Goal: Task Accomplishment & Management: Manage account settings

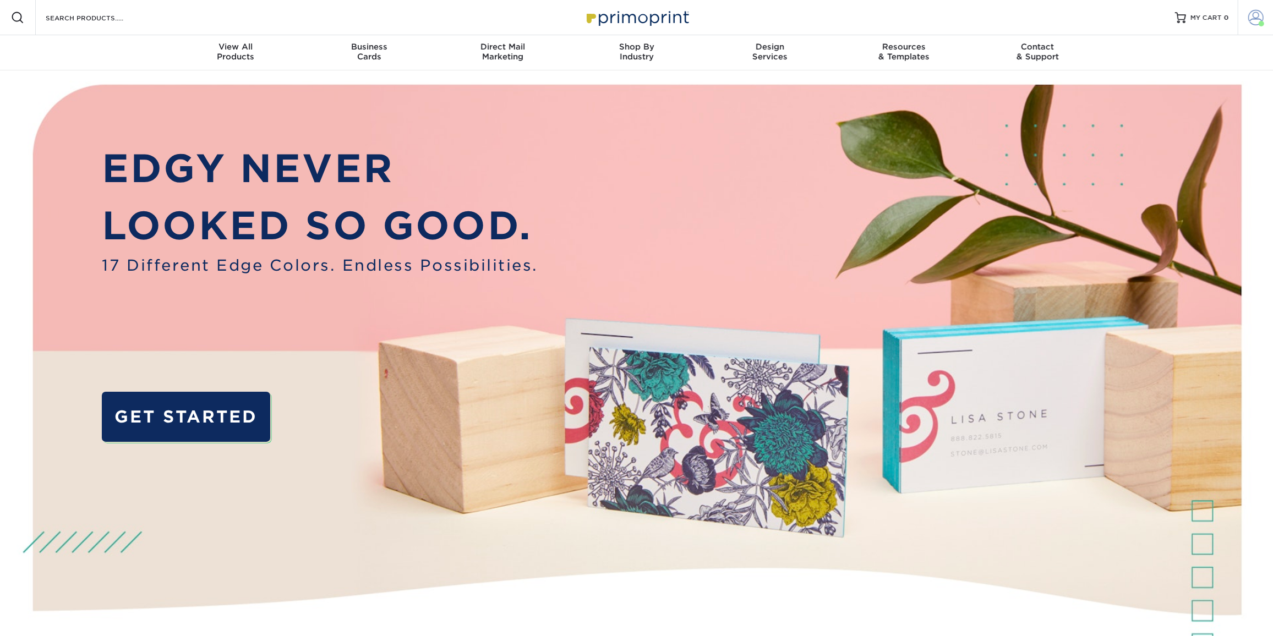
click at [1259, 23] on span at bounding box center [1262, 24] width 6 height 6
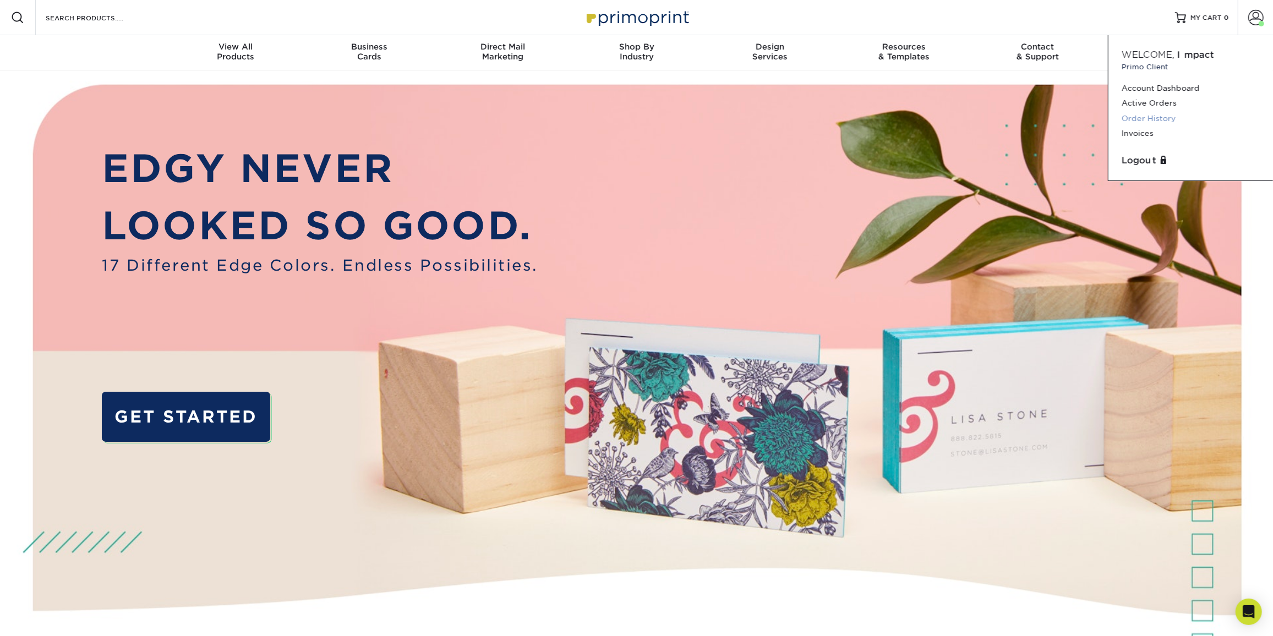
click at [1157, 115] on link "Order History" at bounding box center [1191, 118] width 138 height 15
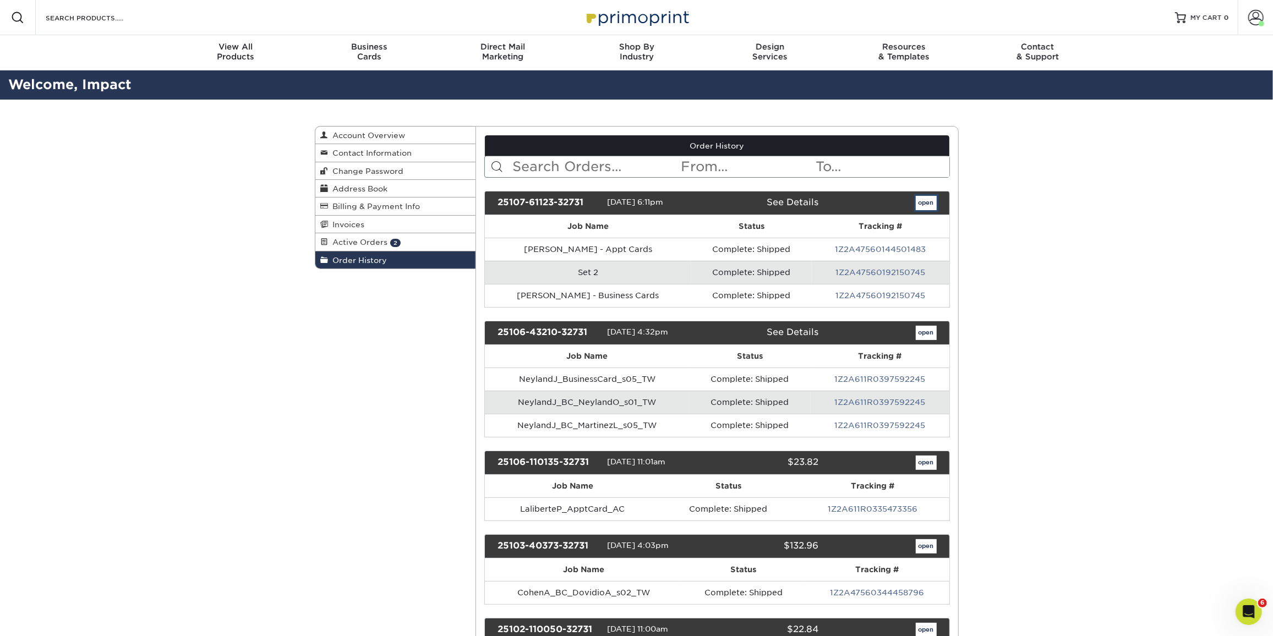
click at [923, 201] on link "open" at bounding box center [926, 203] width 21 height 14
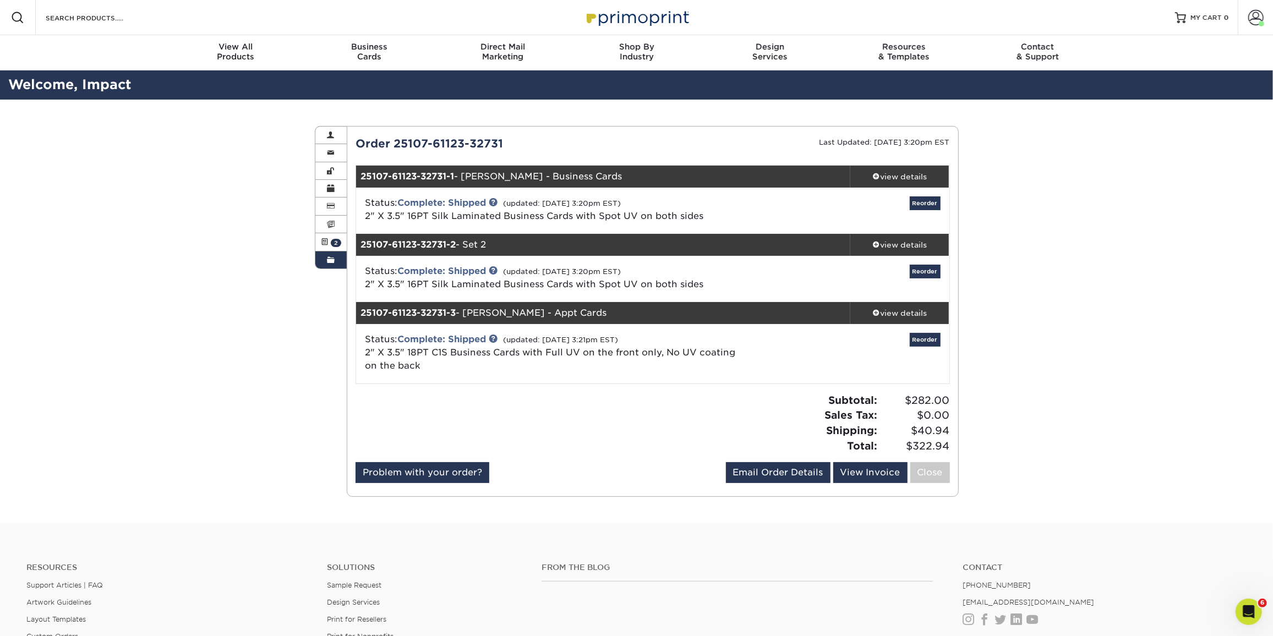
click at [915, 217] on div "Reorder" at bounding box center [850, 211] width 198 height 29
click at [904, 183] on link "view details" at bounding box center [900, 177] width 99 height 22
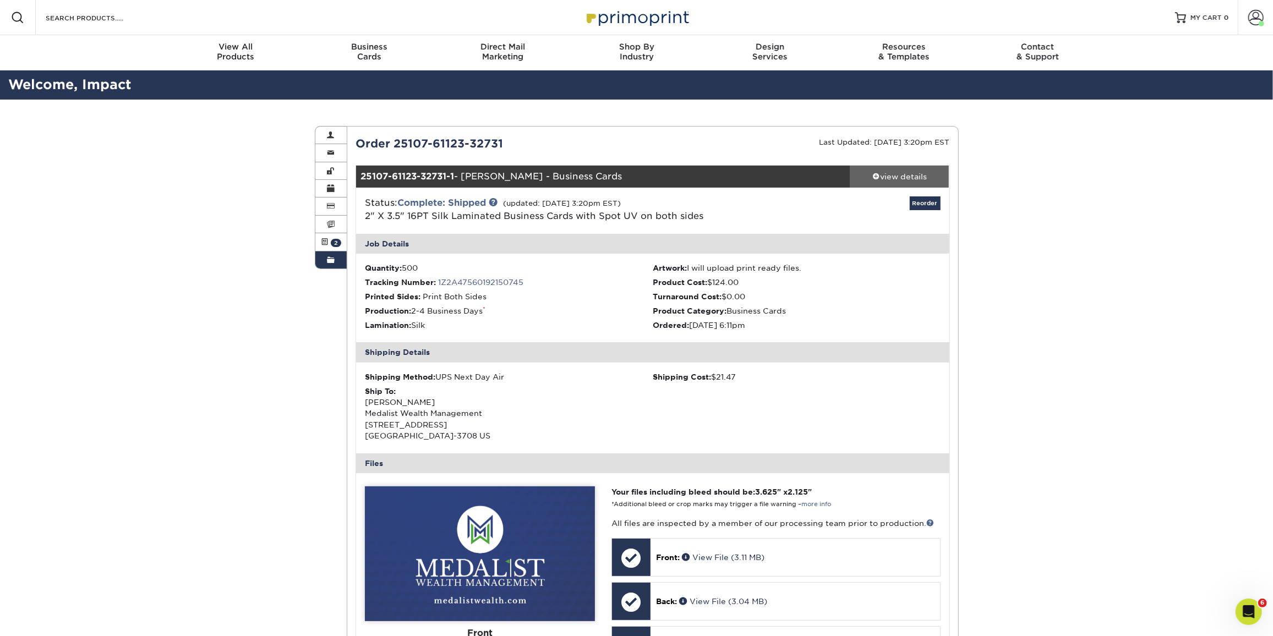
click at [904, 183] on link "view details" at bounding box center [900, 177] width 99 height 22
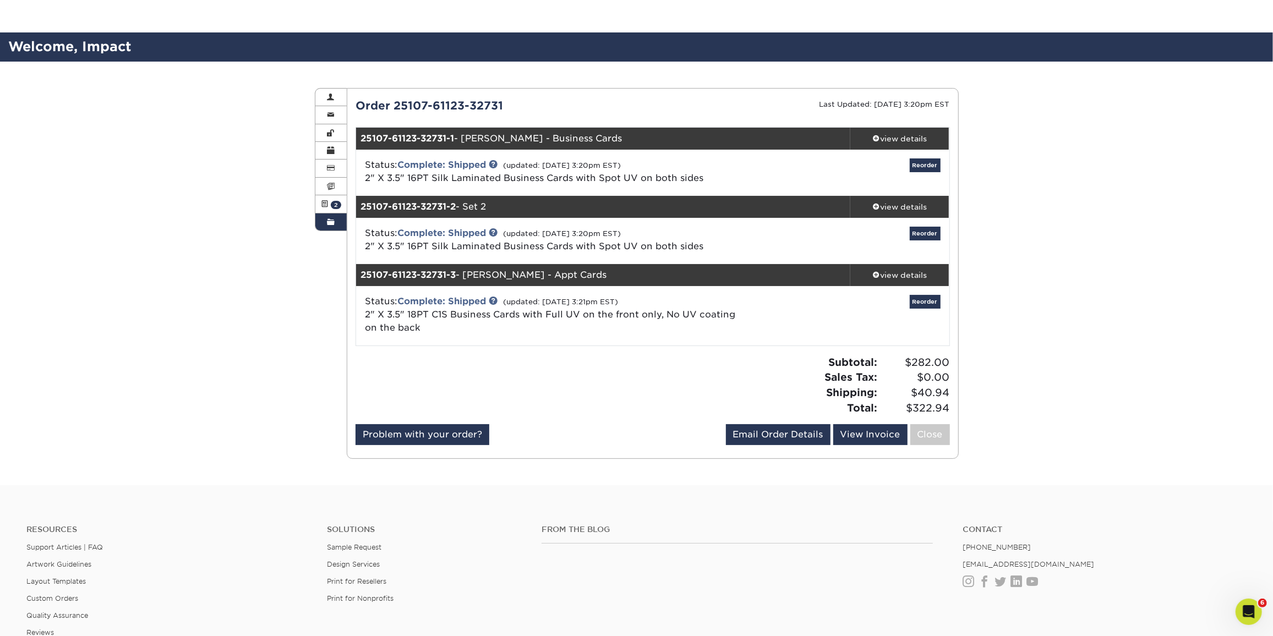
scroll to position [200, 0]
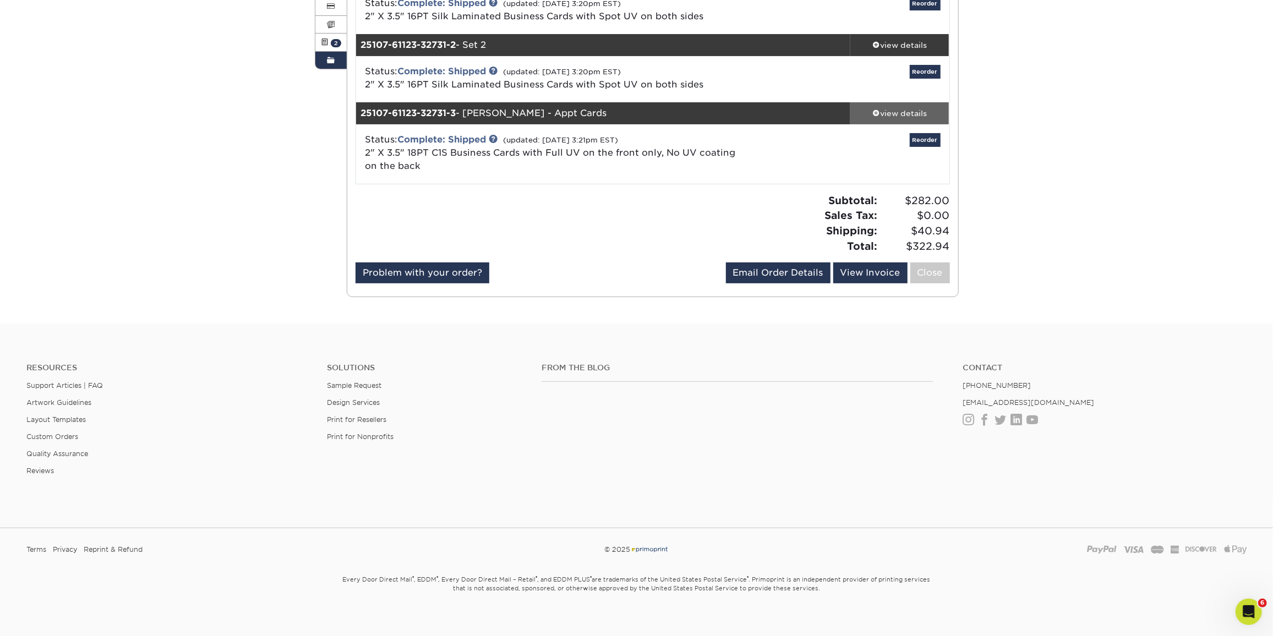
click at [899, 118] on div "view details" at bounding box center [900, 113] width 99 height 11
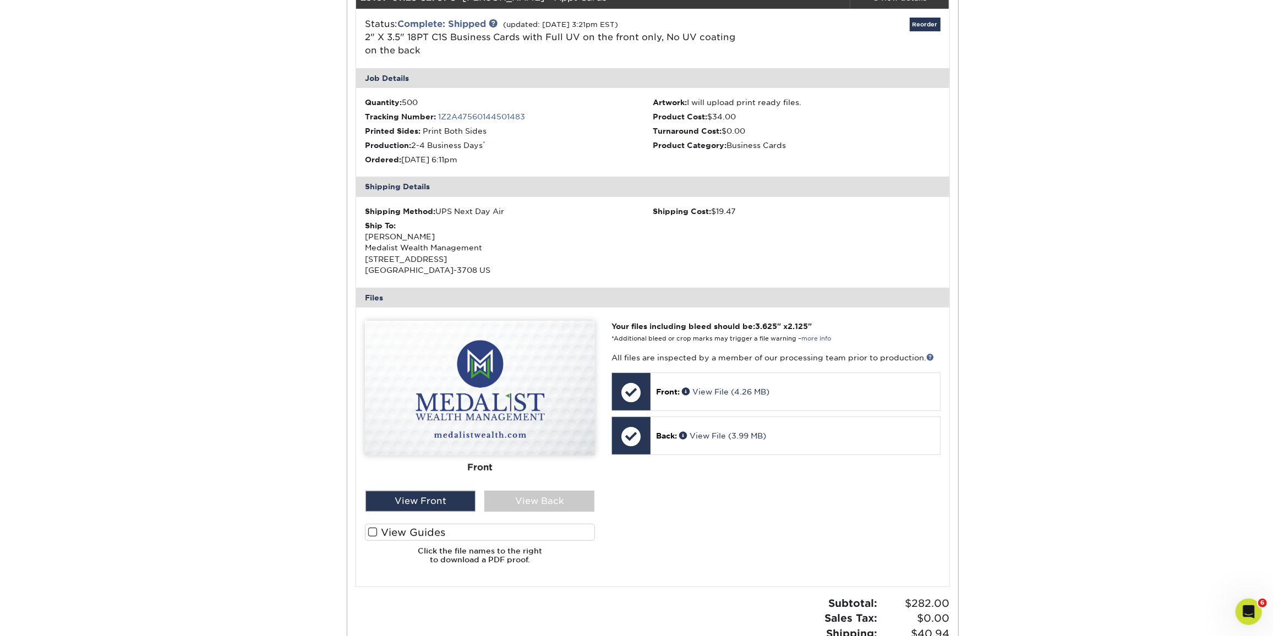
scroll to position [400, 0]
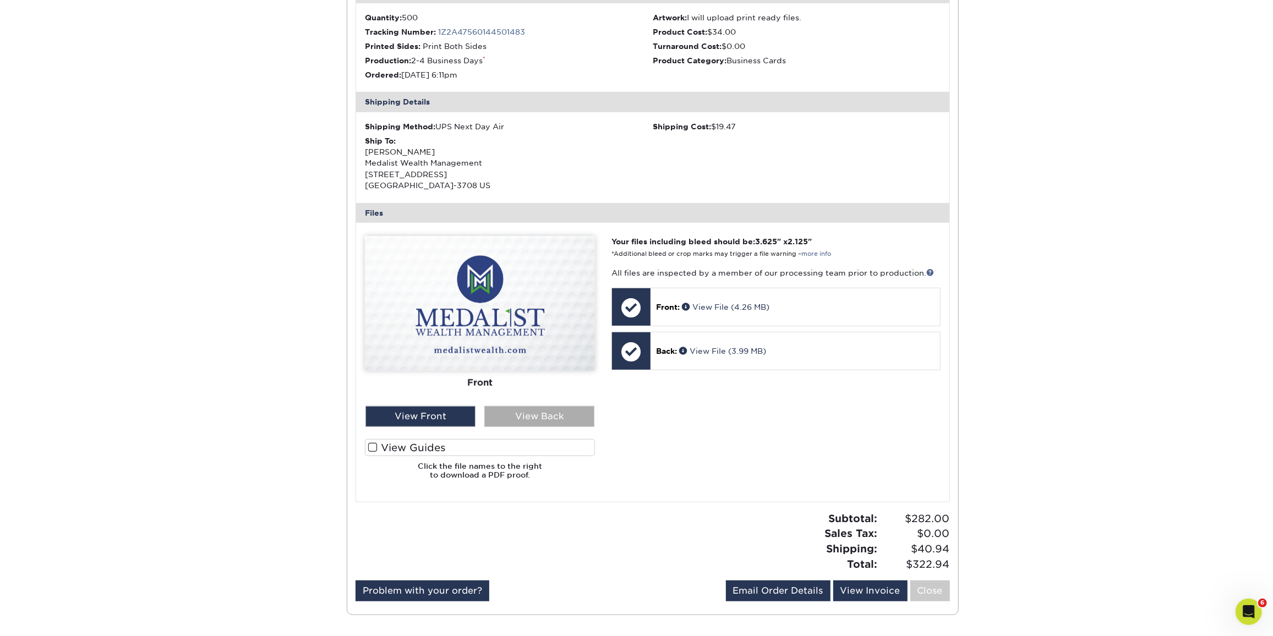
click at [527, 424] on div "View Back" at bounding box center [539, 416] width 110 height 21
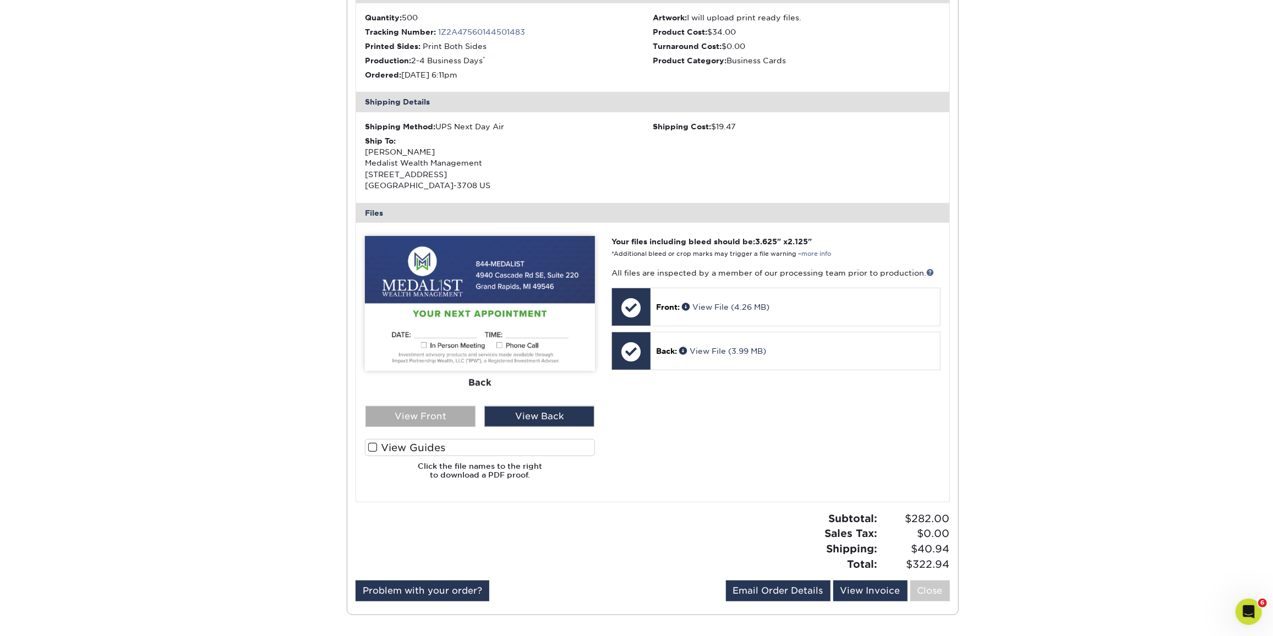
click at [460, 421] on div "View Front" at bounding box center [421, 416] width 110 height 21
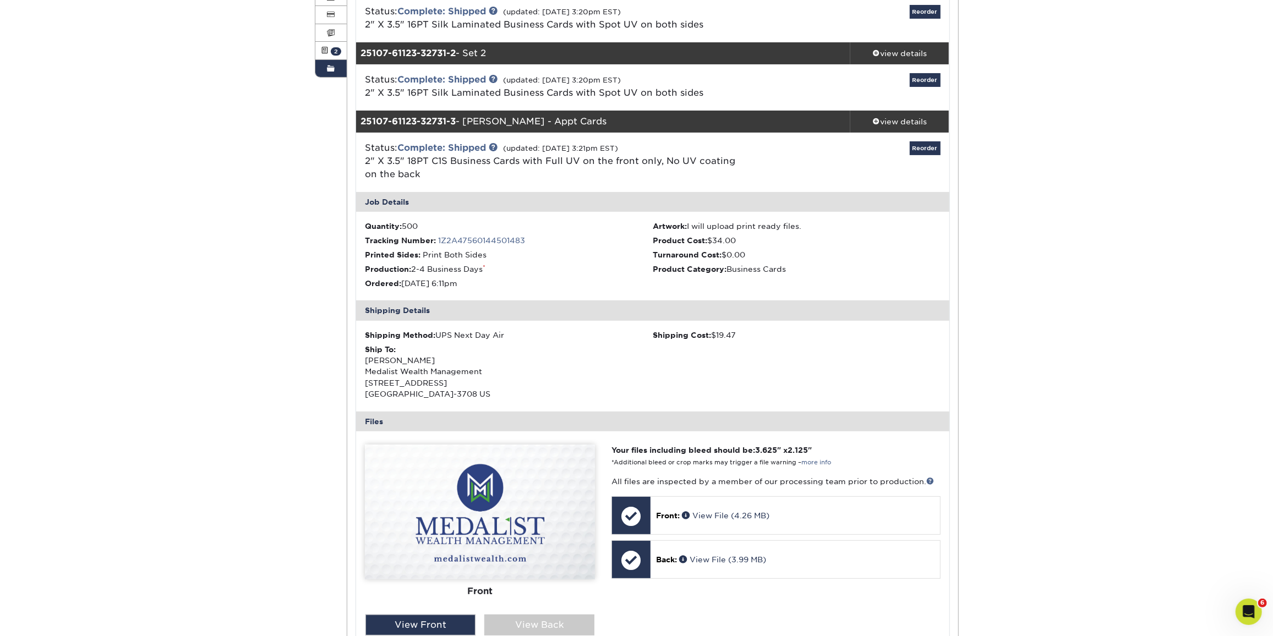
scroll to position [0, 0]
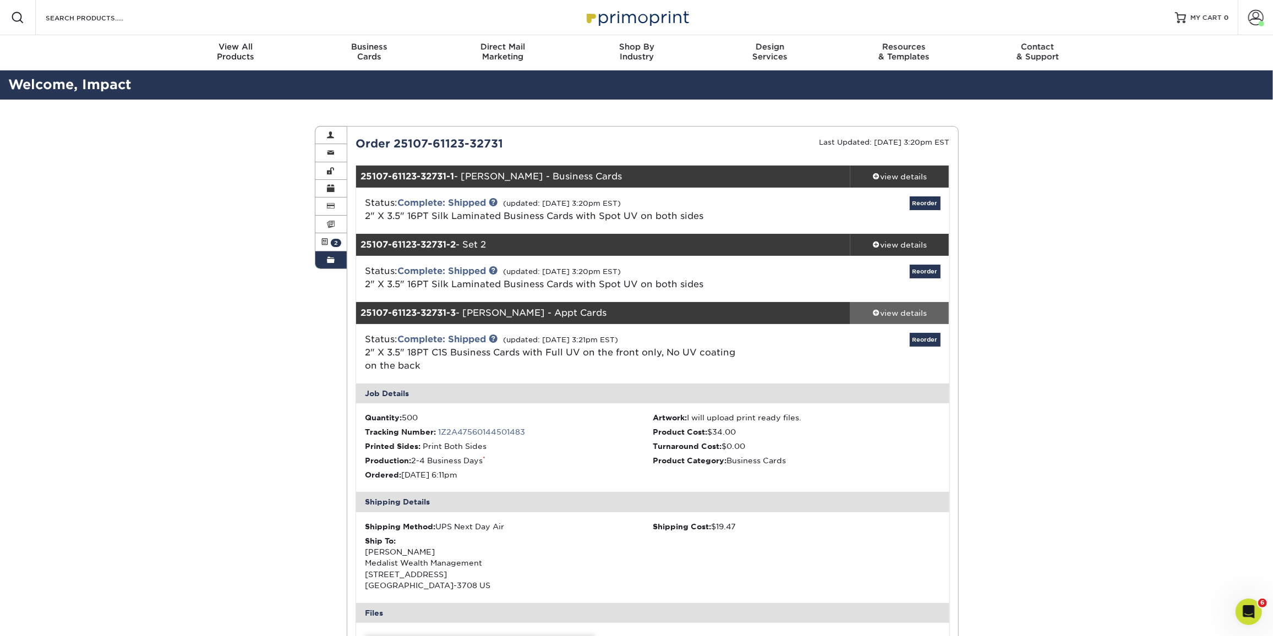
click at [900, 309] on div "view details" at bounding box center [900, 313] width 99 height 11
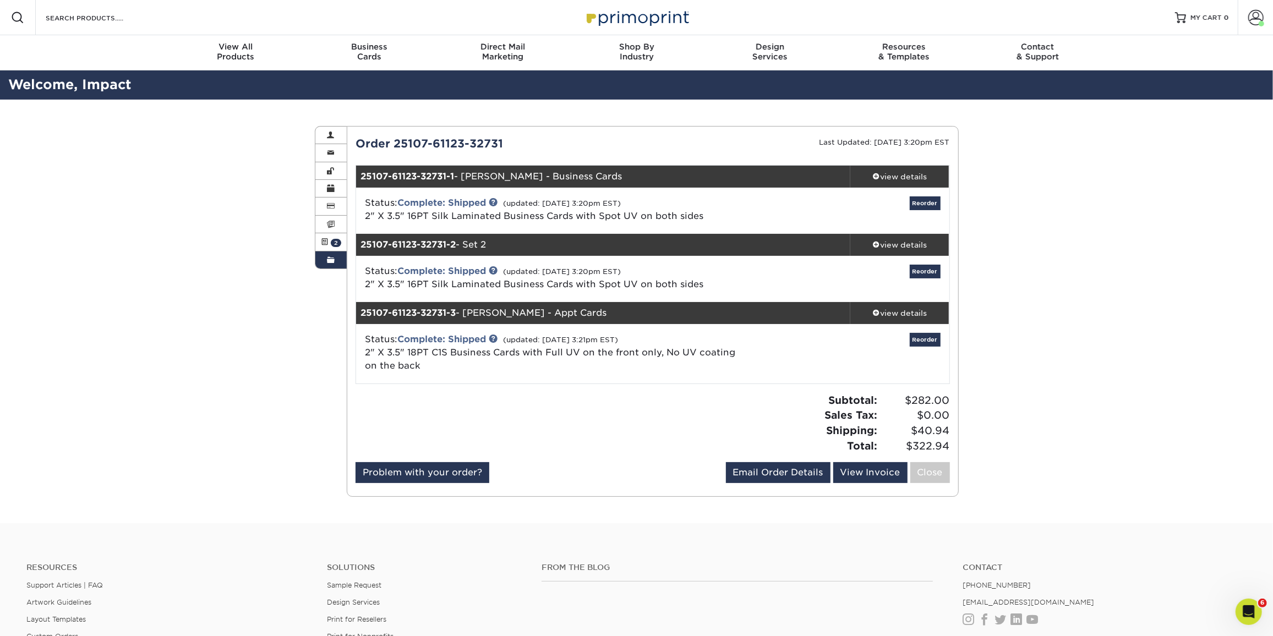
click at [191, 323] on div "Order History Account Overview Contact Information Change Password Address Book…" at bounding box center [636, 312] width 1273 height 424
